Goal: Task Accomplishment & Management: Use online tool/utility

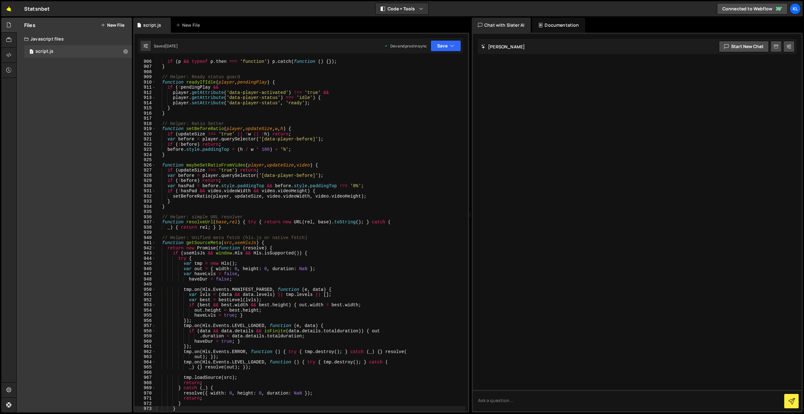
click at [5, 8] on link "🤙" at bounding box center [8, 8] width 15 height 15
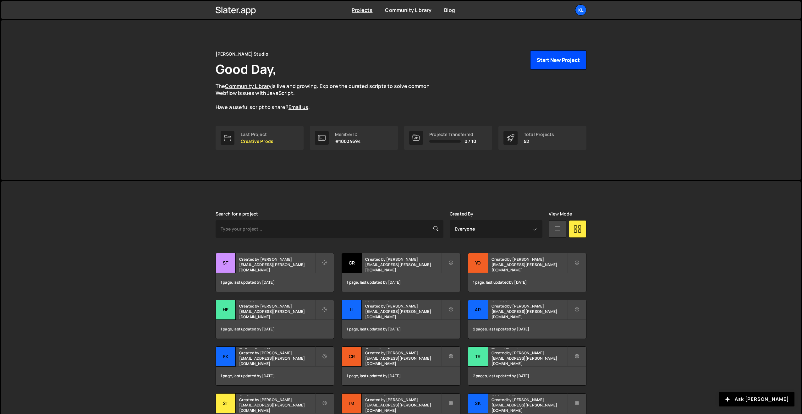
click at [549, 63] on button "Start New Project" at bounding box center [558, 59] width 56 height 19
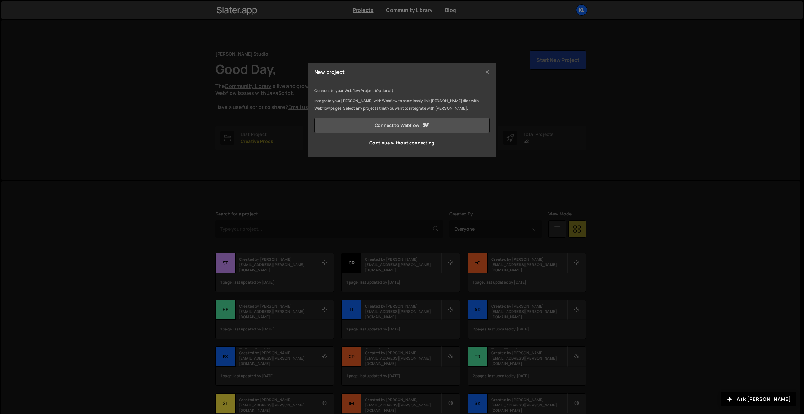
click at [385, 126] on link "Connect to Webflow" at bounding box center [402, 125] width 175 height 15
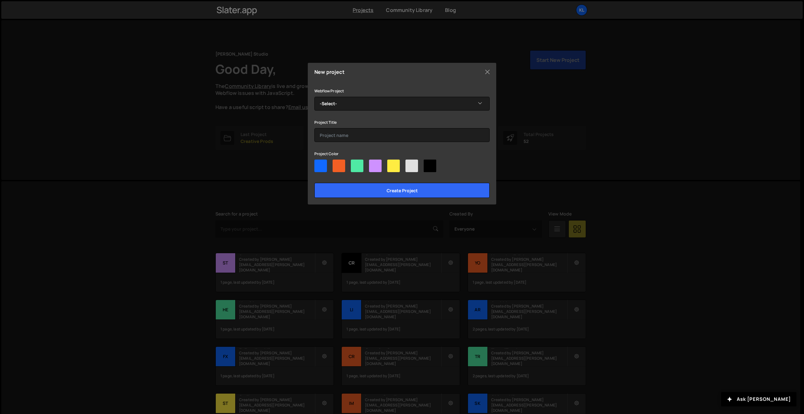
click at [352, 164] on div at bounding box center [357, 166] width 13 height 13
click at [352, 164] on input"] "radio" at bounding box center [353, 162] width 4 height 4
radio input"] "true"
click at [356, 105] on select "-Select- Leedflow" at bounding box center [402, 104] width 175 height 14
select select "68edeed58c7e8b21a548ceff"
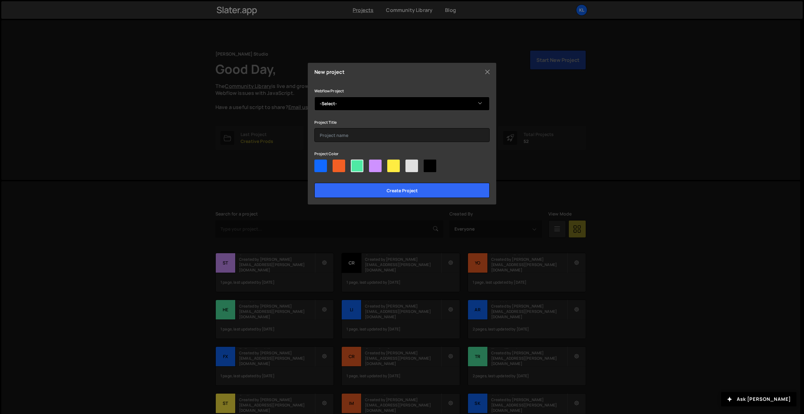
click at [315, 97] on select "-Select- Leedflow" at bounding box center [402, 104] width 175 height 14
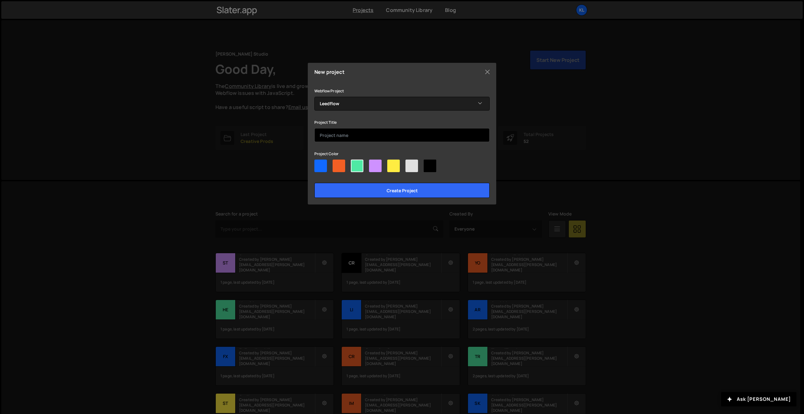
click at [346, 132] on input "text" at bounding box center [402, 135] width 175 height 14
type input "Leedflow"
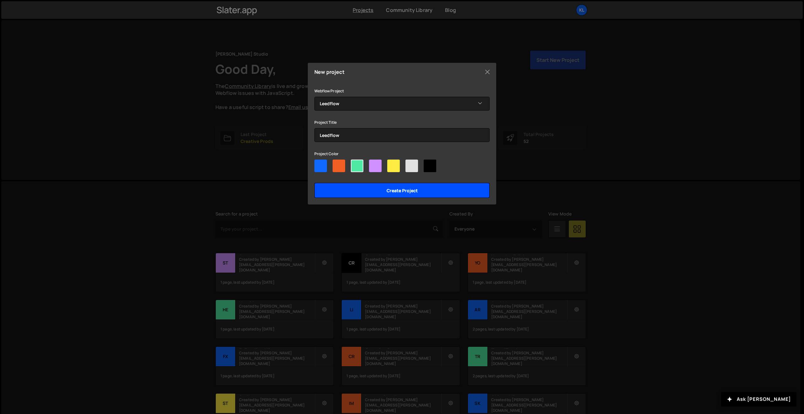
click at [342, 185] on input "Create project" at bounding box center [402, 190] width 175 height 15
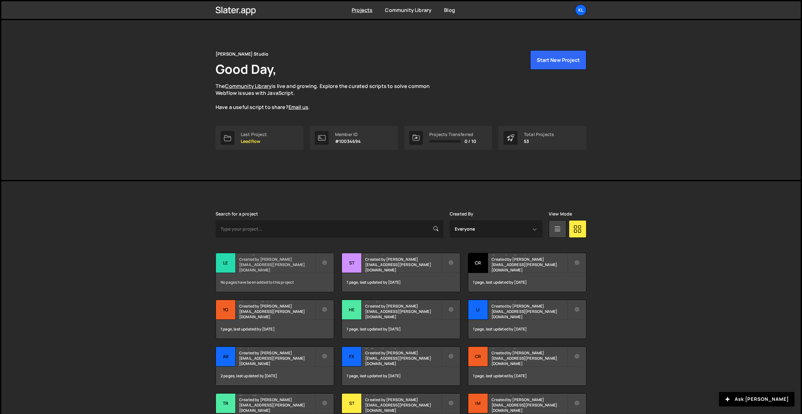
click at [245, 264] on div "Leedflow Created by clem.deodat@gmail.com" at bounding box center [275, 262] width 118 height 19
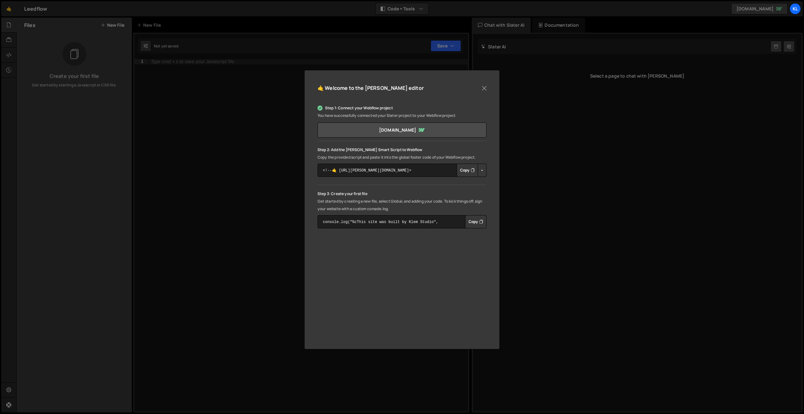
click at [439, 53] on div "🤙 Welcome to the [PERSON_NAME] editor Step 1: Connect your Webflow project You …" at bounding box center [402, 207] width 804 height 414
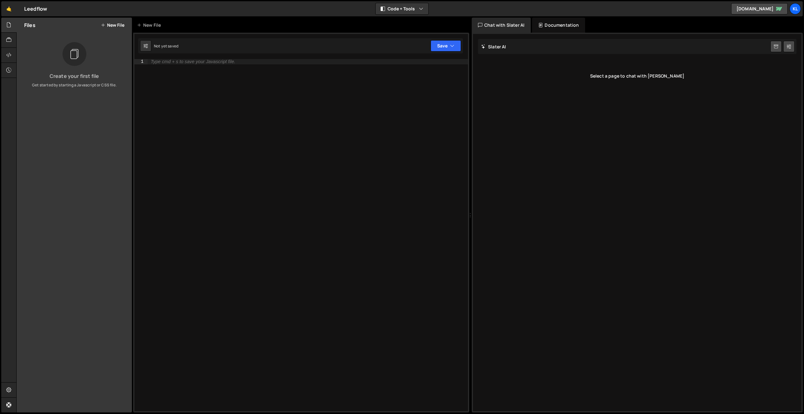
click at [117, 25] on button "New File" at bounding box center [113, 25] width 24 height 5
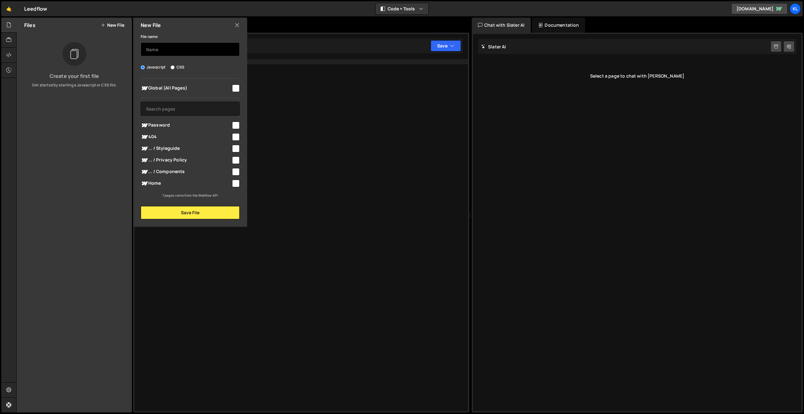
click at [177, 50] on input "text" at bounding box center [190, 49] width 99 height 14
type input "script"
click at [235, 86] on input "checkbox" at bounding box center [236, 89] width 8 height 8
checkbox input "true"
click at [207, 215] on button "Save File" at bounding box center [190, 212] width 99 height 13
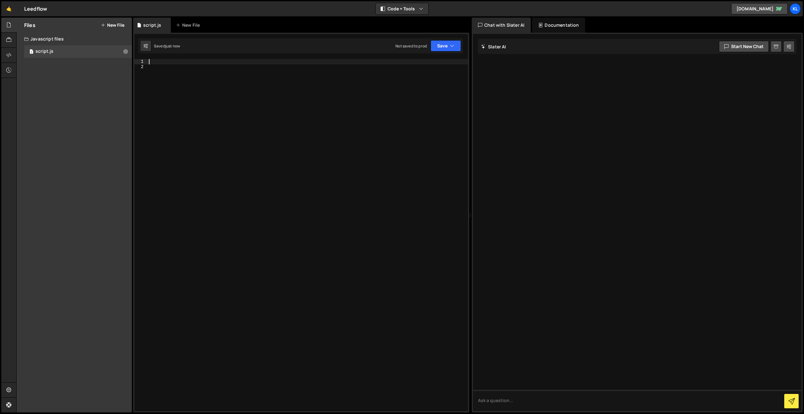
click at [303, 63] on div at bounding box center [308, 240] width 321 height 363
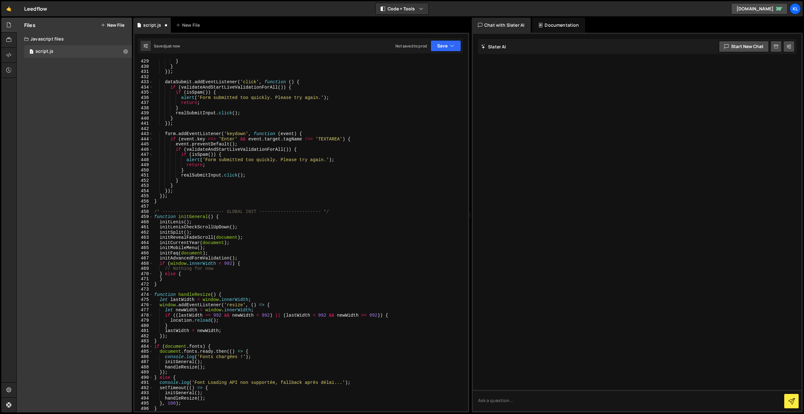
scroll to position [2230, 0]
click at [448, 47] on button "Save" at bounding box center [446, 45] width 30 height 11
click at [432, 83] on div "Save to Production S" at bounding box center [424, 82] width 65 height 6
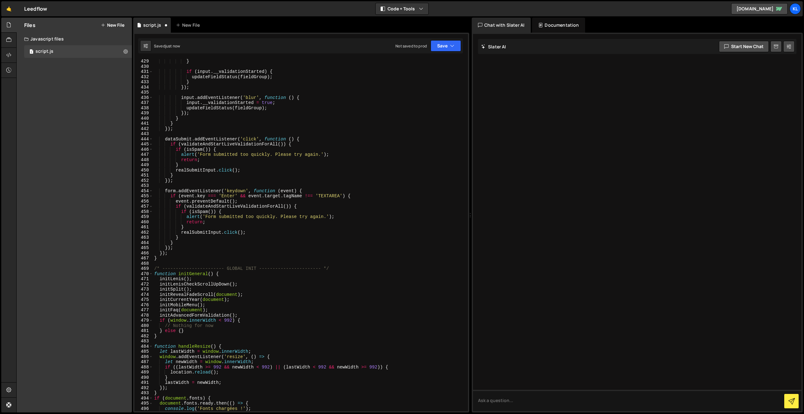
scroll to position [2219, 0]
click at [12, 55] on div at bounding box center [8, 55] width 15 height 15
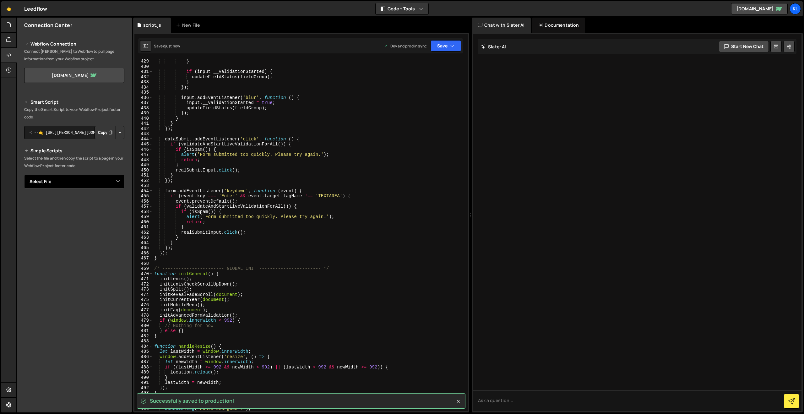
click at [118, 183] on select "Select File script.js" at bounding box center [74, 182] width 100 height 14
select select "48413"
click at [24, 175] on select "Select File script.js" at bounding box center [74, 182] width 100 height 14
click at [107, 200] on button "Copy" at bounding box center [105, 202] width 21 height 13
